Goal: Task Accomplishment & Management: Complete application form

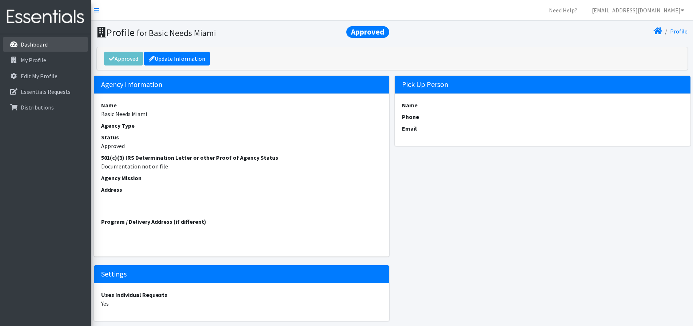
click at [32, 45] on p "Dashboard" at bounding box center [34, 44] width 27 height 7
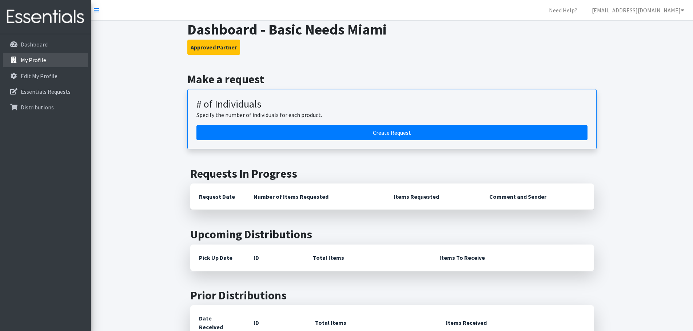
click at [34, 59] on p "My Profile" at bounding box center [33, 59] width 25 height 7
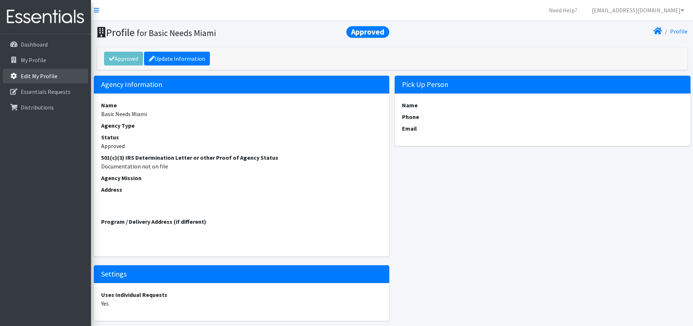
click at [37, 76] on p "Edit My Profile" at bounding box center [39, 75] width 37 height 7
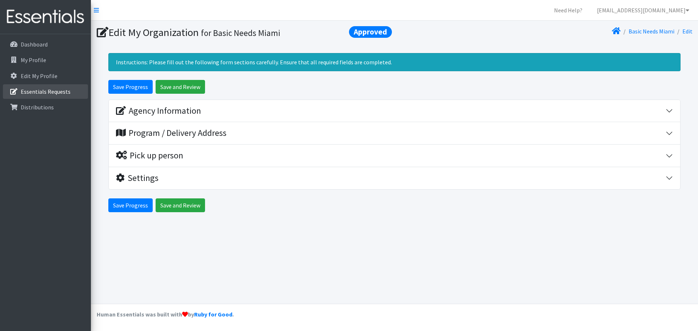
click at [42, 91] on p "Essentials Requests" at bounding box center [46, 91] width 50 height 7
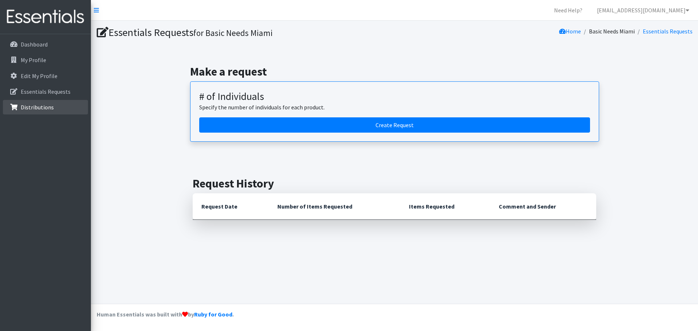
click at [43, 109] on p "Distributions" at bounding box center [37, 107] width 33 height 7
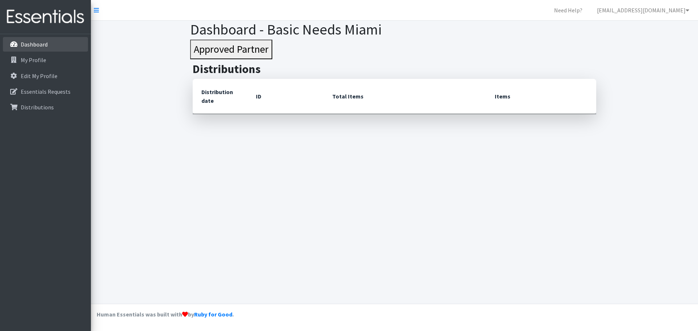
click at [33, 43] on p "Dashboard" at bounding box center [34, 44] width 27 height 7
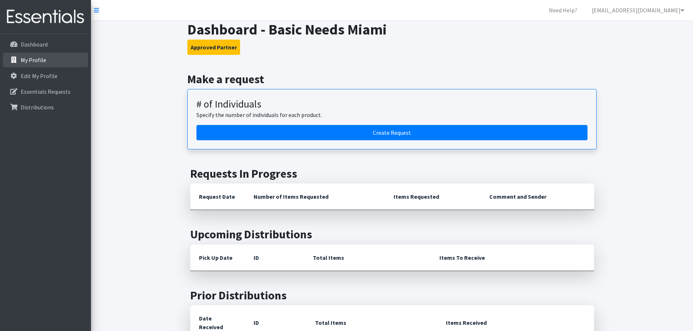
click at [37, 64] on p "My Profile" at bounding box center [33, 59] width 25 height 7
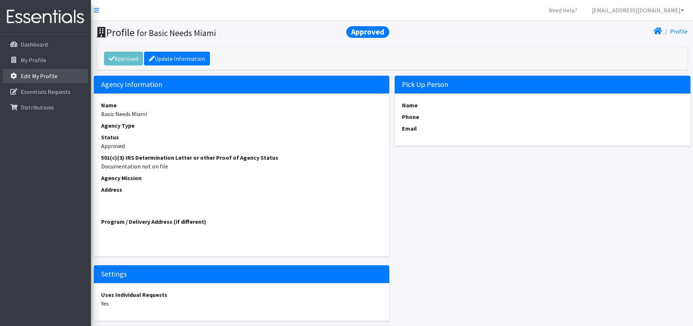
click at [35, 77] on p "Edit My Profile" at bounding box center [39, 75] width 37 height 7
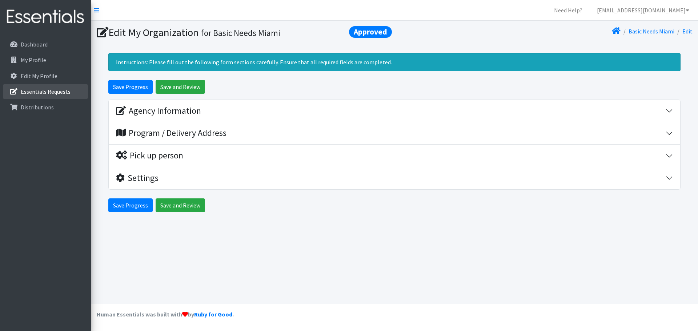
click at [40, 92] on p "Essentials Requests" at bounding box center [46, 91] width 50 height 7
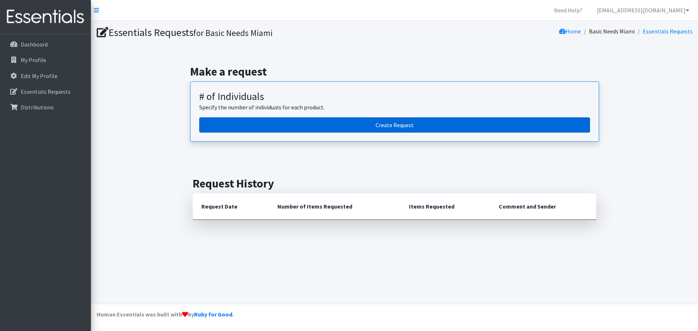
click at [398, 125] on link "Create Request" at bounding box center [394, 124] width 391 height 15
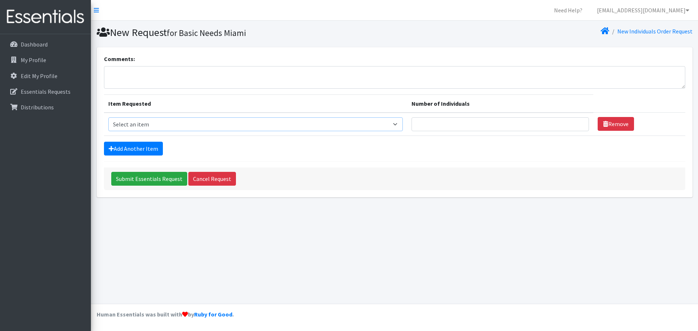
click at [401, 124] on select "Select an item # - Total number of kids being served with this order: Adult Clo…" at bounding box center [255, 124] width 294 height 14
click at [100, 11] on nav "Need Help? [EMAIL_ADDRESS][DOMAIN_NAME] Organization Settings My Co-Workers My …" at bounding box center [394, 10] width 607 height 21
click at [95, 11] on icon at bounding box center [96, 10] width 5 height 6
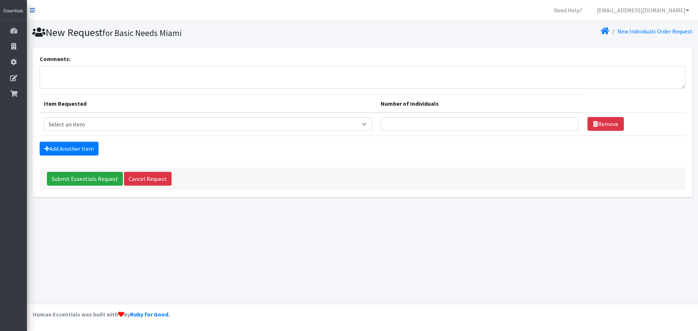
click at [34, 13] on icon at bounding box center [32, 10] width 5 height 6
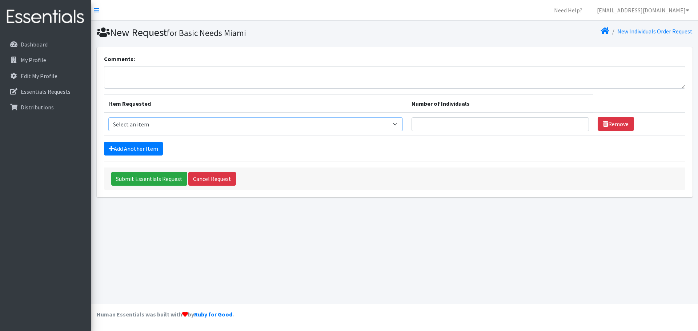
click at [401, 123] on select "Select an item # - Total number of kids being served with this order: Adult Clo…" at bounding box center [255, 124] width 294 height 14
select select "2668"
click at [108, 117] on select "Select an item # - Total number of kids being served with this order: Adult Clo…" at bounding box center [255, 124] width 294 height 14
click at [401, 124] on select "Select an item # - Total number of kids being served with this order: Adult Clo…" at bounding box center [255, 124] width 294 height 14
